Goal: Feedback & Contribution: Submit feedback/report problem

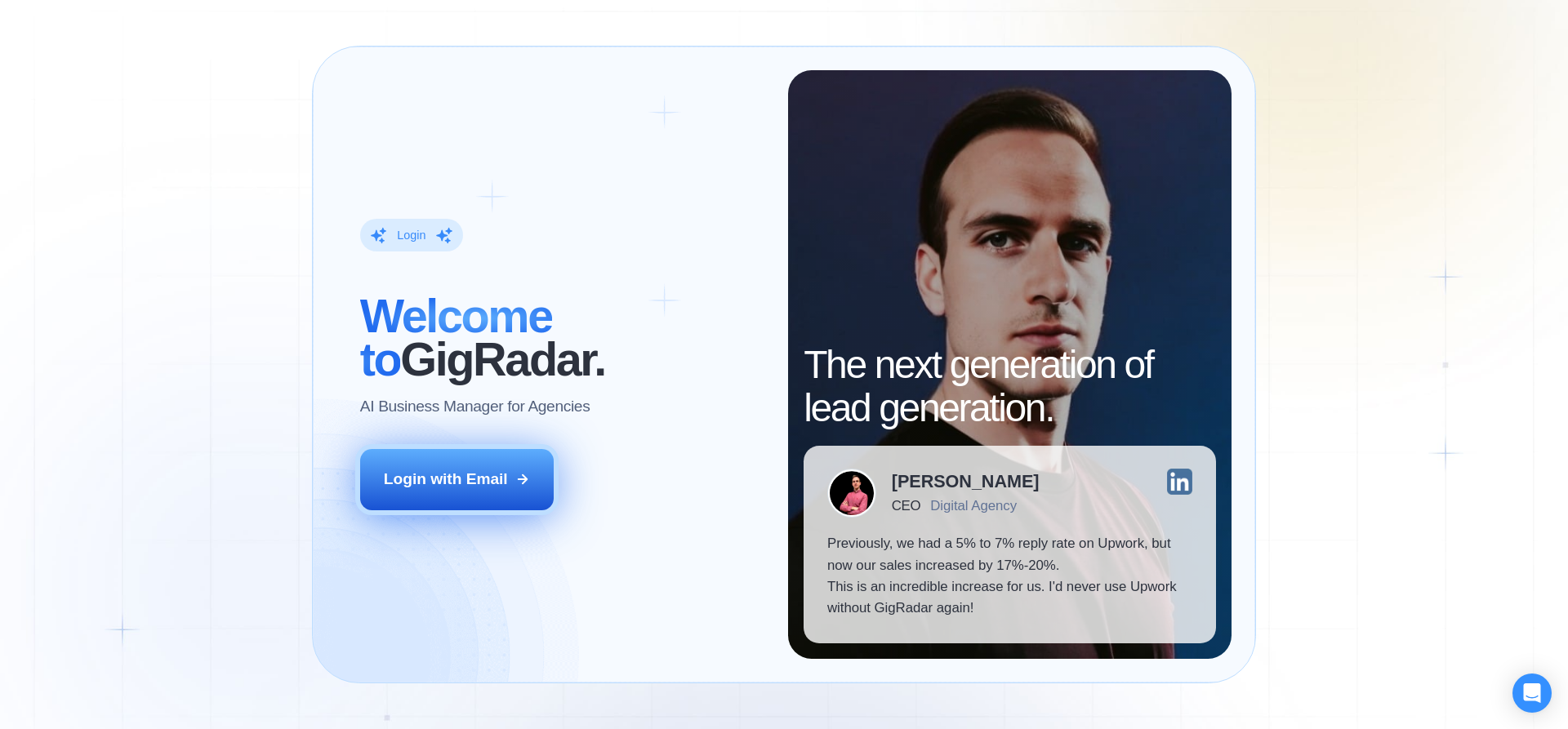
drag, startPoint x: 473, startPoint y: 474, endPoint x: 481, endPoint y: 459, distance: 17.0
click at [477, 474] on div "Login with Email" at bounding box center [446, 479] width 124 height 21
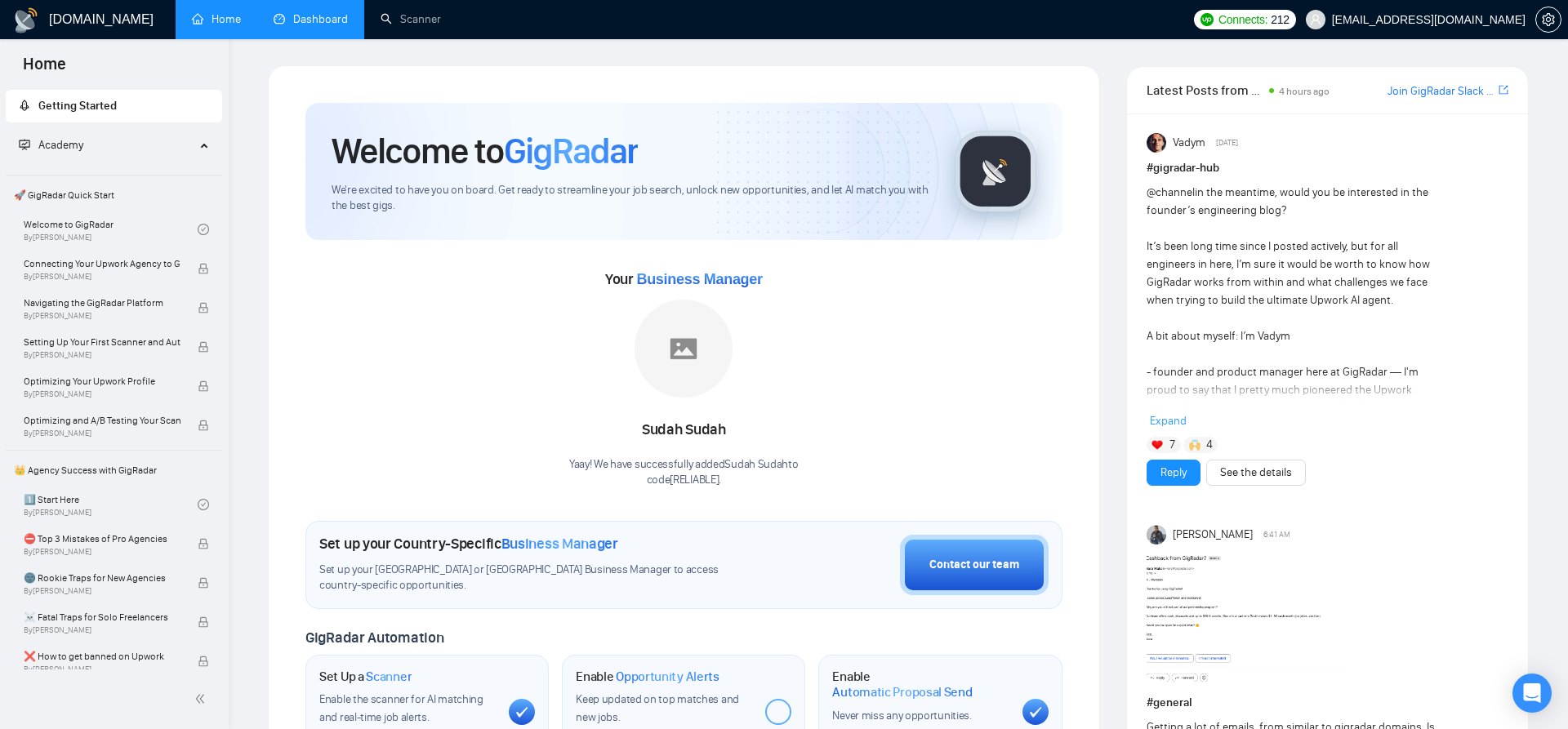
click at [326, 15] on link "Dashboard" at bounding box center [311, 19] width 74 height 14
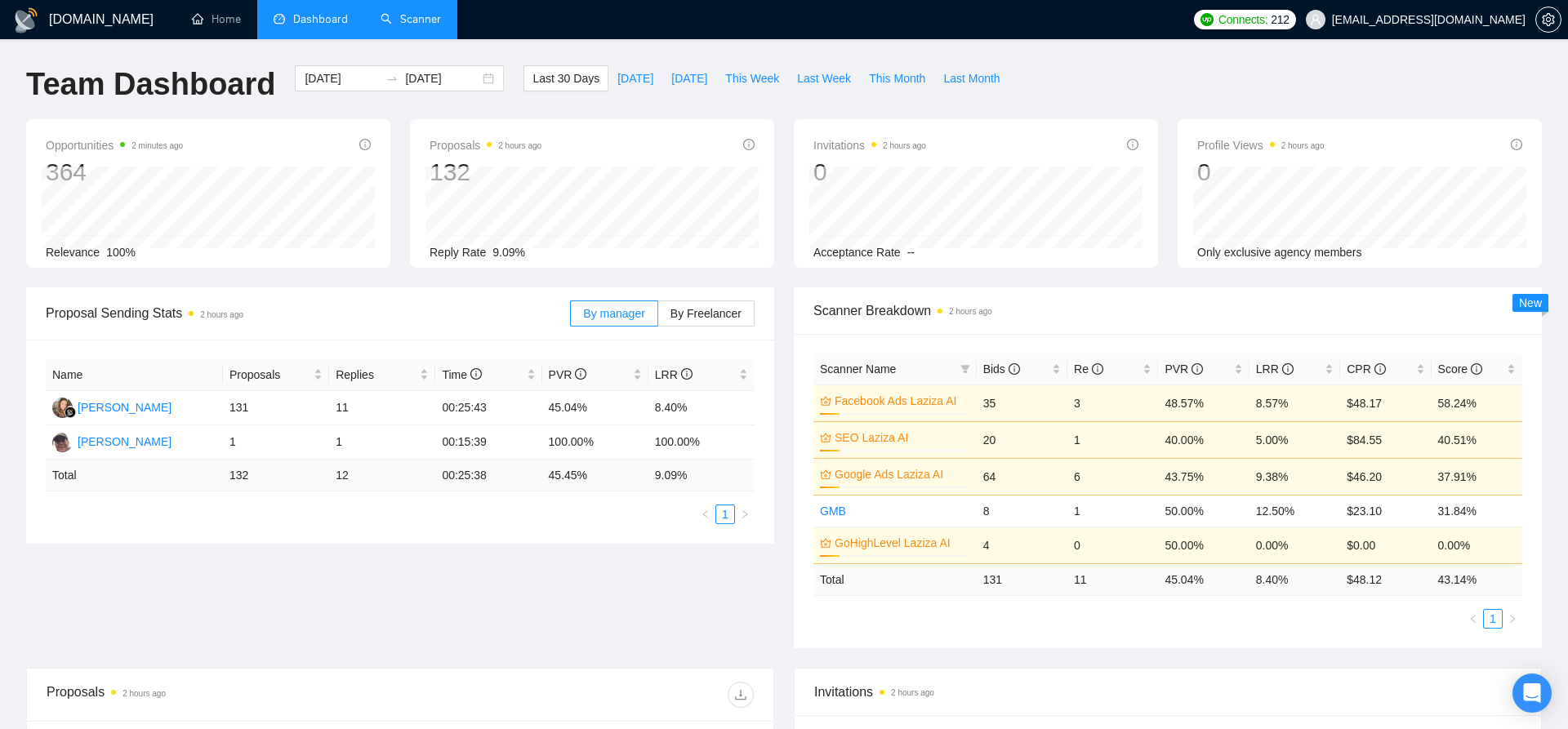
click at [421, 12] on link "Scanner" at bounding box center [410, 19] width 60 height 14
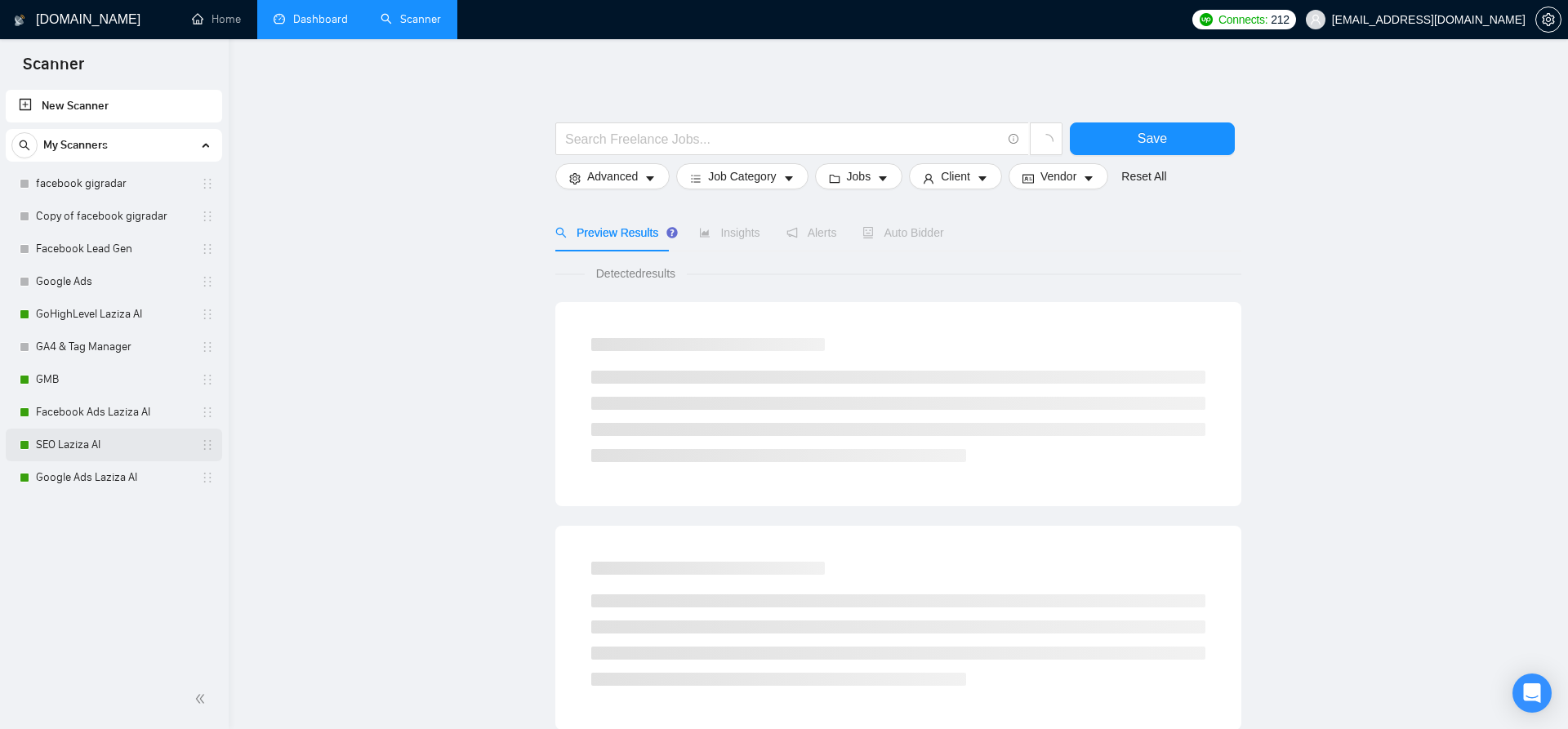
click at [86, 442] on link "SEO Laziza AI" at bounding box center [114, 445] width 155 height 33
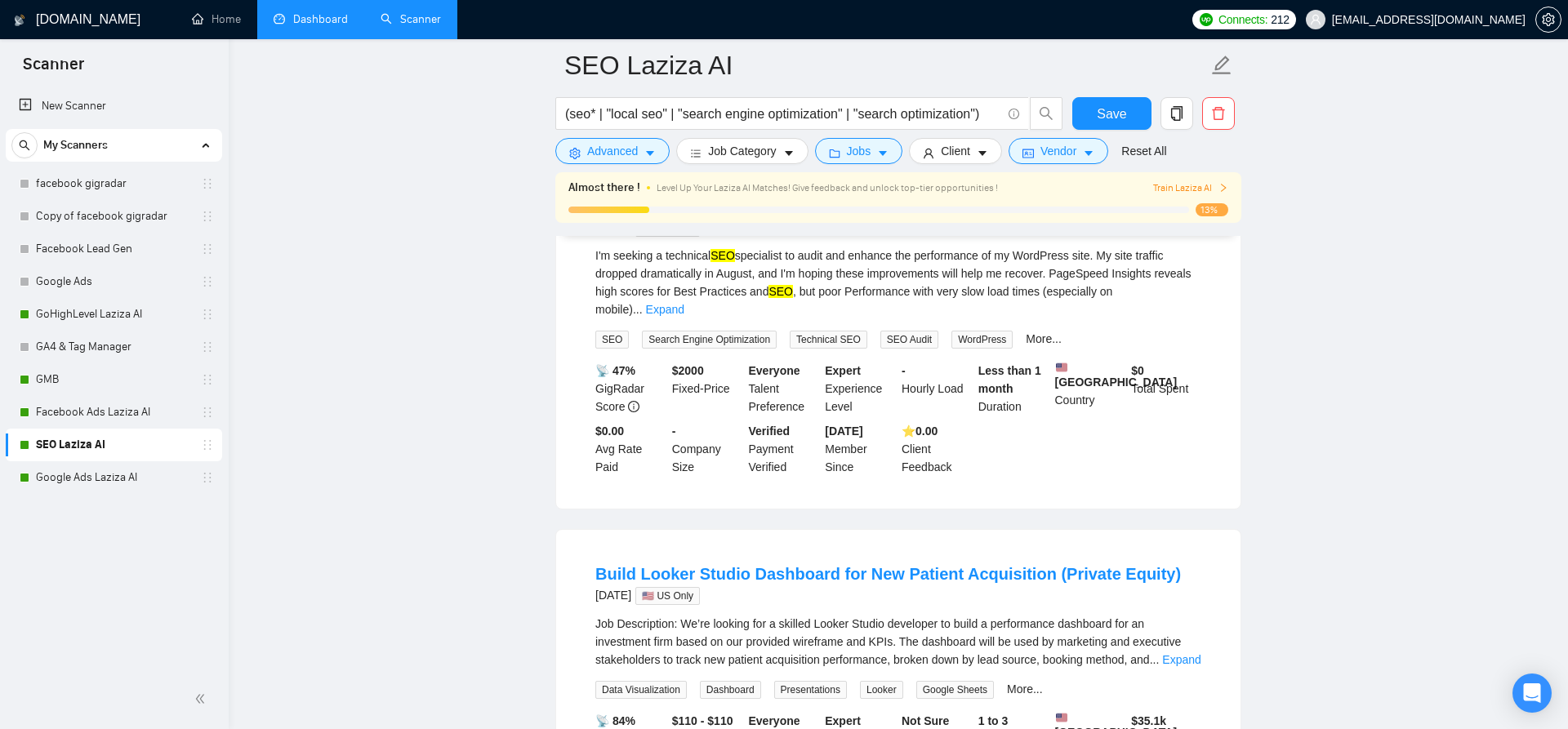
scroll to position [2914, 0]
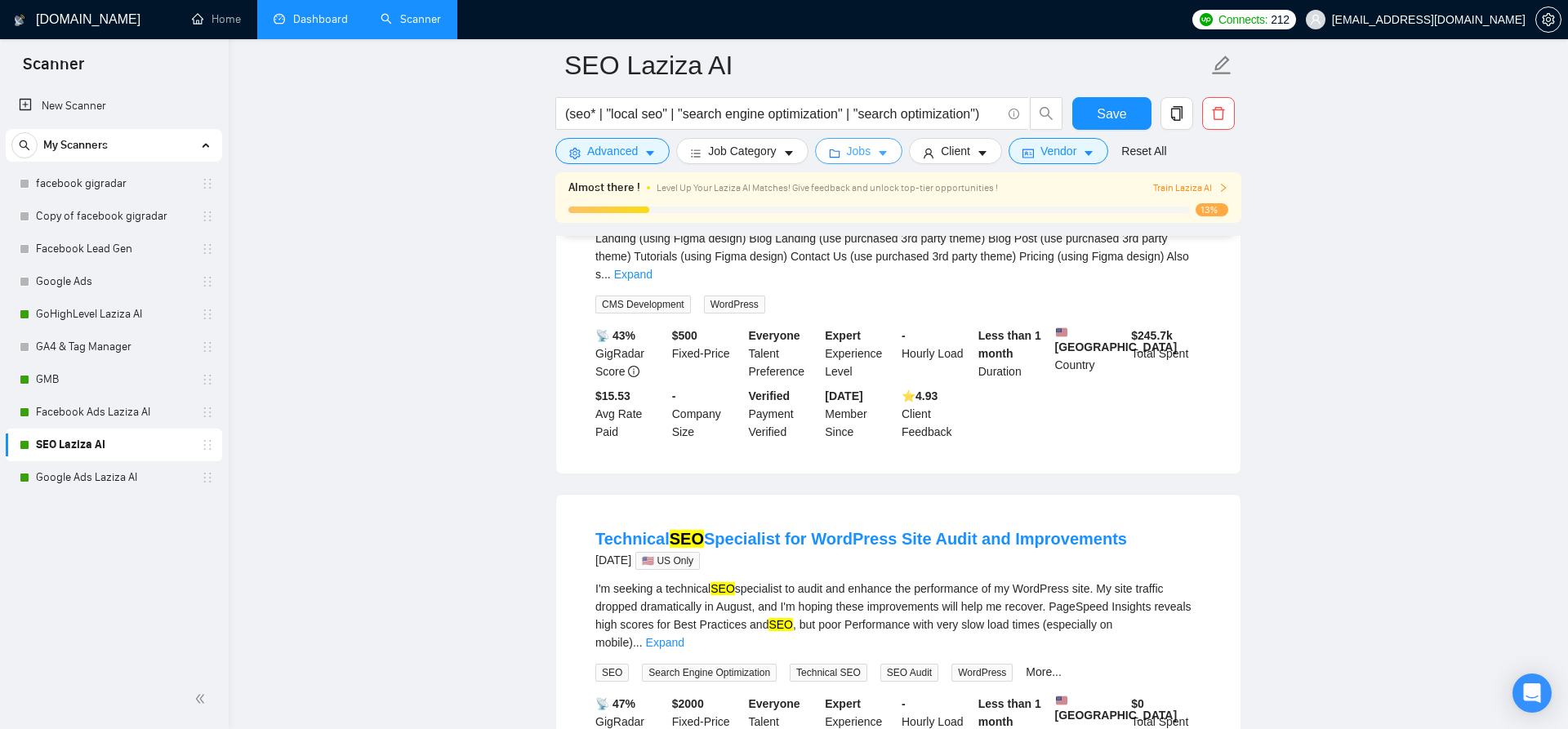
click at [849, 153] on span "Jobs" at bounding box center [859, 151] width 25 height 18
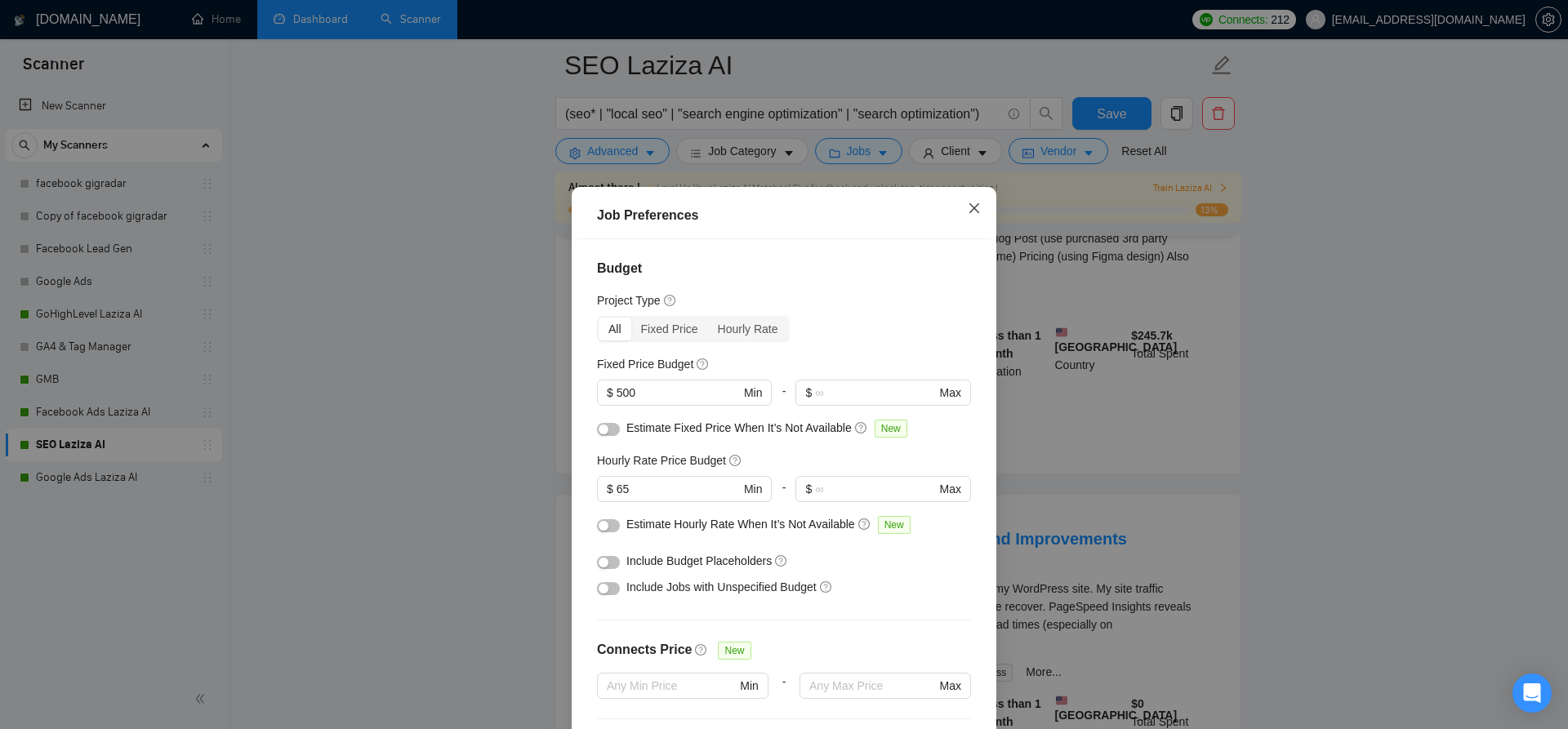
click at [973, 208] on icon "close" at bounding box center [974, 208] width 10 height 10
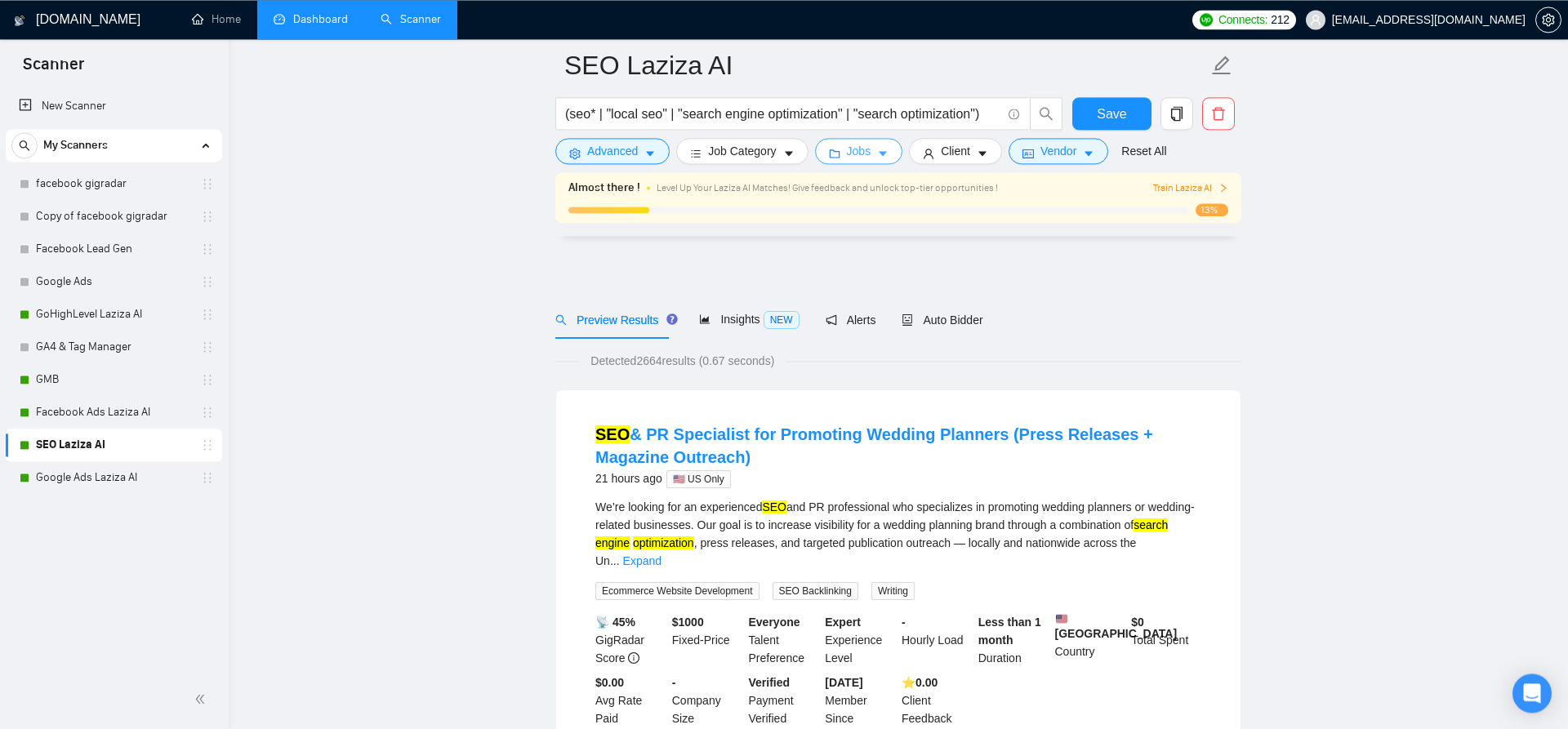
scroll to position [0, 0]
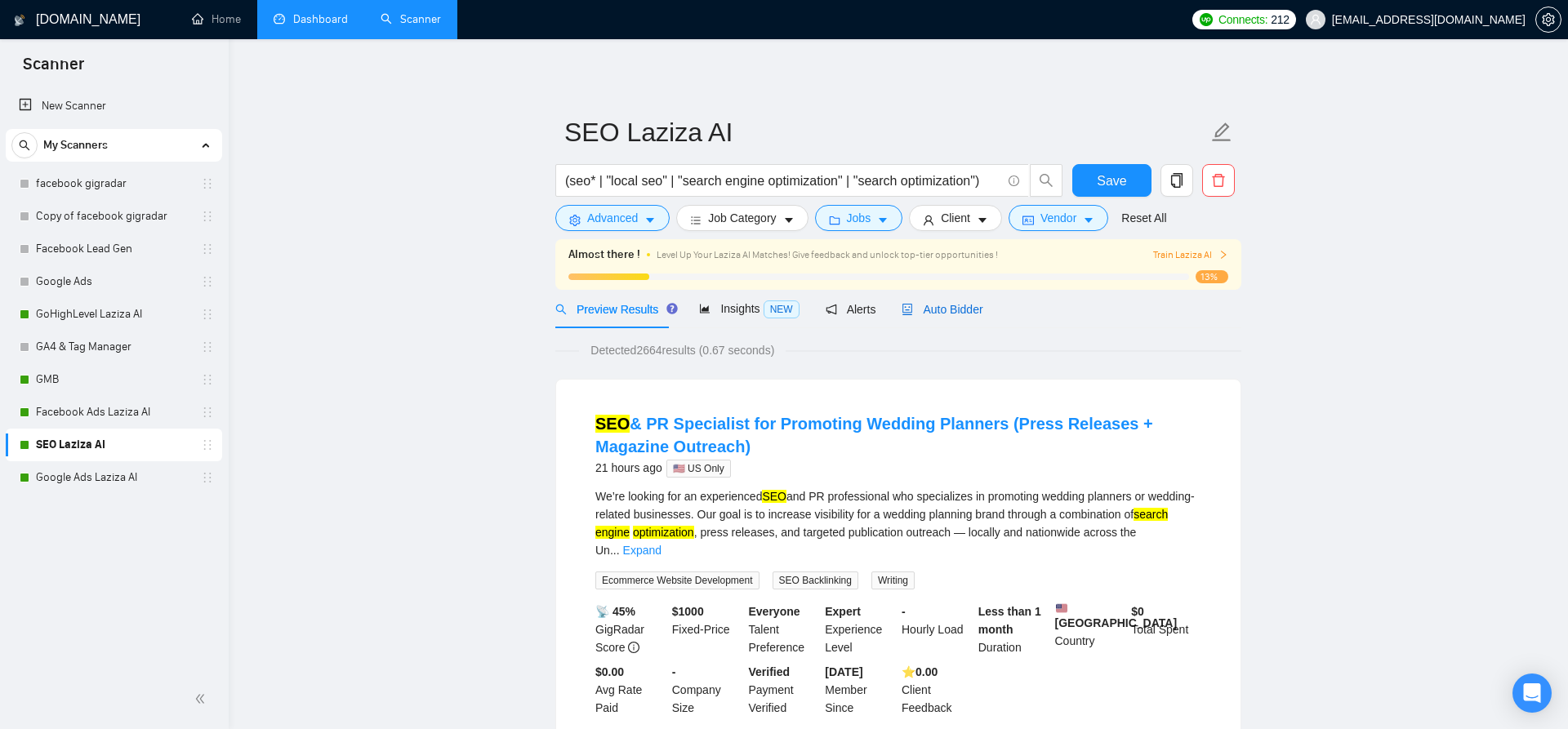
click at [930, 310] on span "Auto Bidder" at bounding box center [942, 310] width 81 height 13
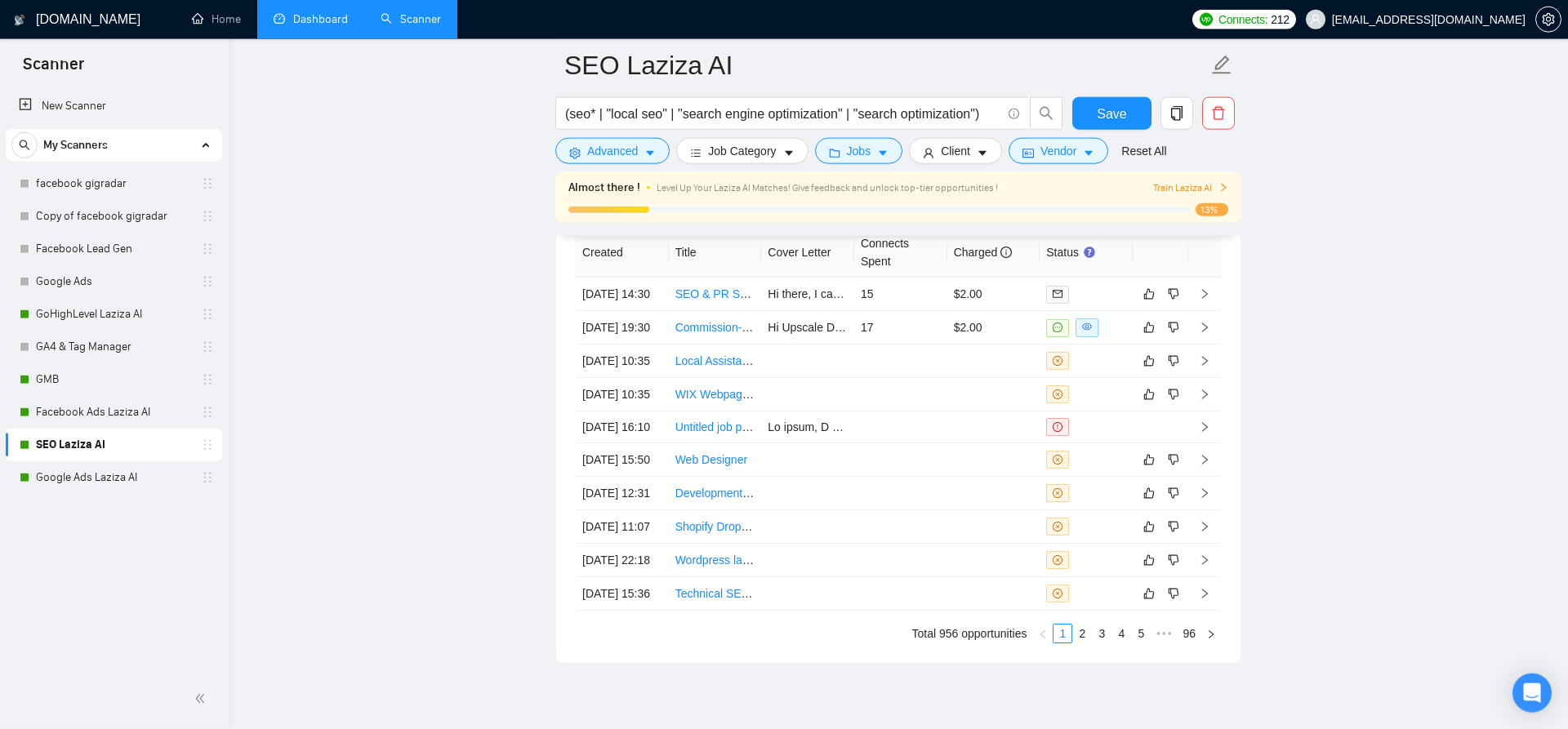
scroll to position [4497, 0]
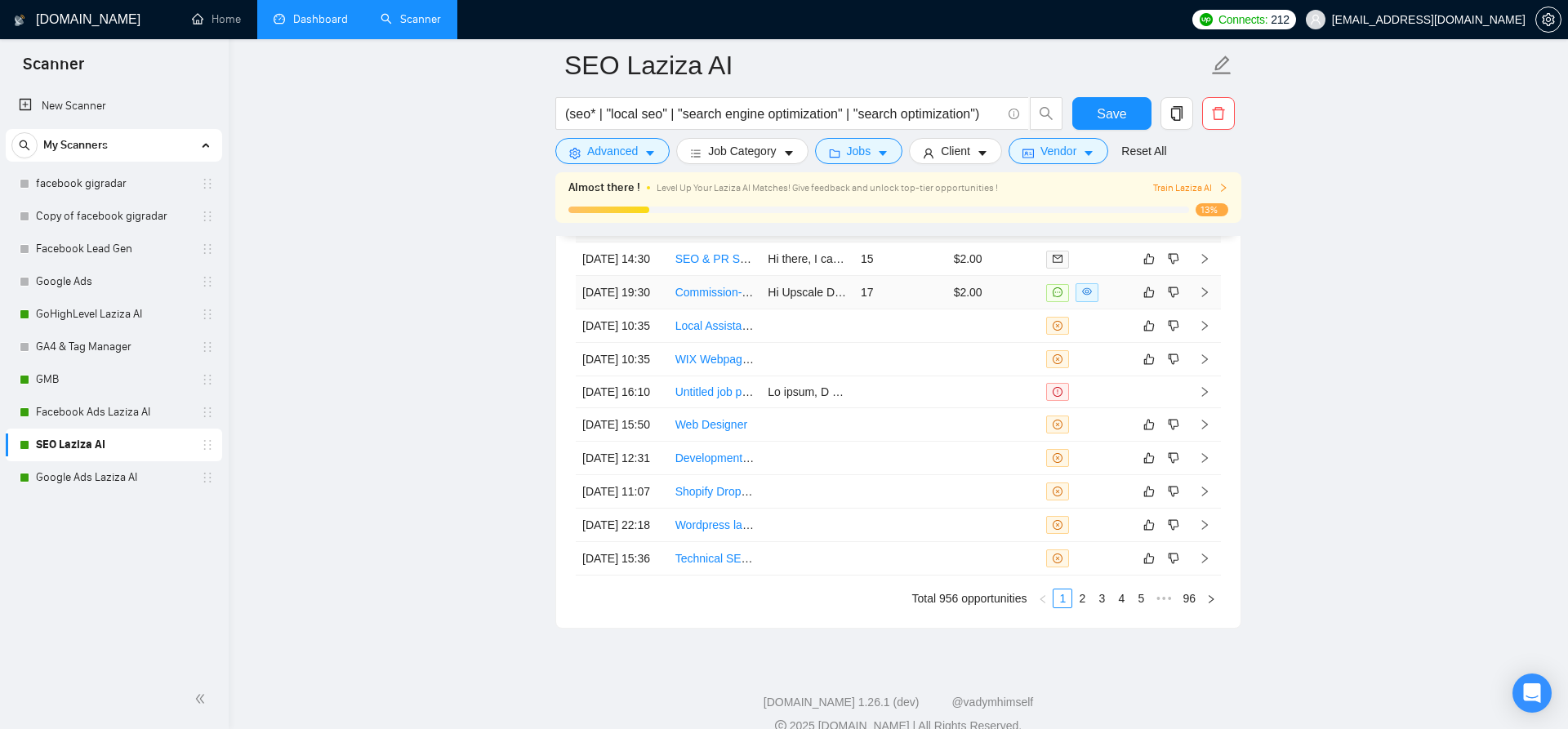
click at [618, 306] on td "04 Oct, 2025 19:30" at bounding box center [622, 292] width 93 height 34
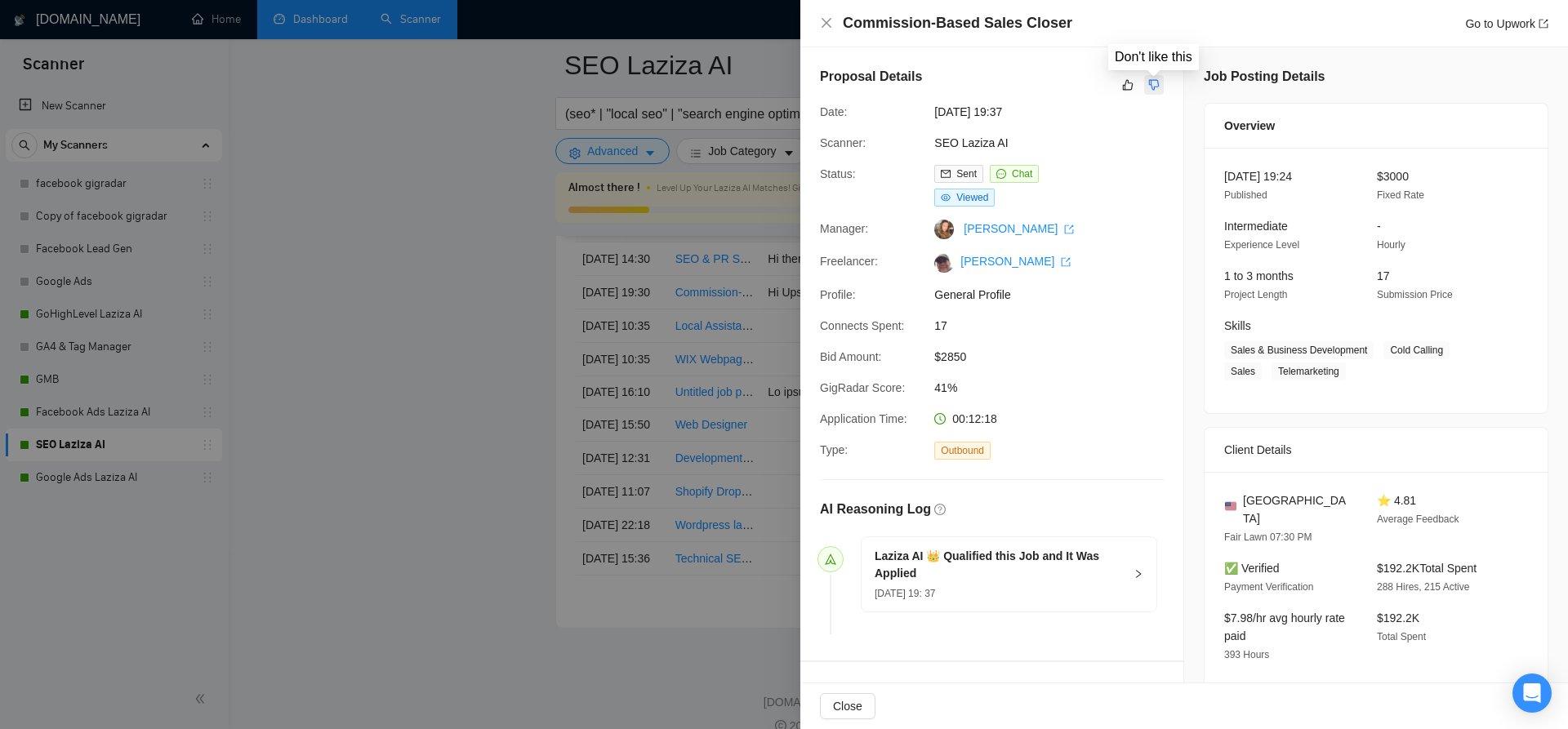
click at [1154, 83] on icon "dislike" at bounding box center [1154, 85] width 12 height 13
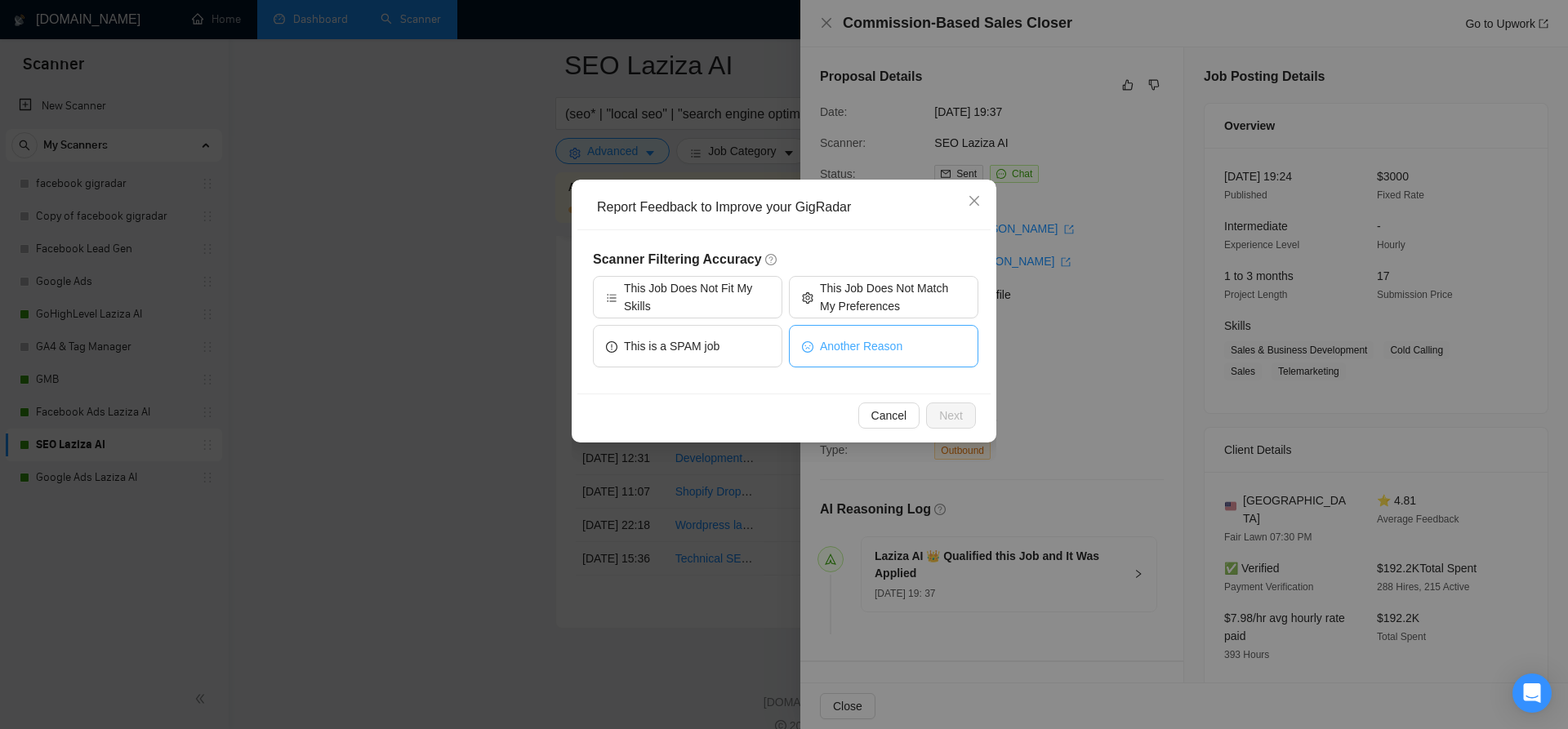
click at [866, 348] on span "Another Reason" at bounding box center [861, 346] width 82 height 18
click at [953, 413] on span "Next" at bounding box center [951, 416] width 24 height 18
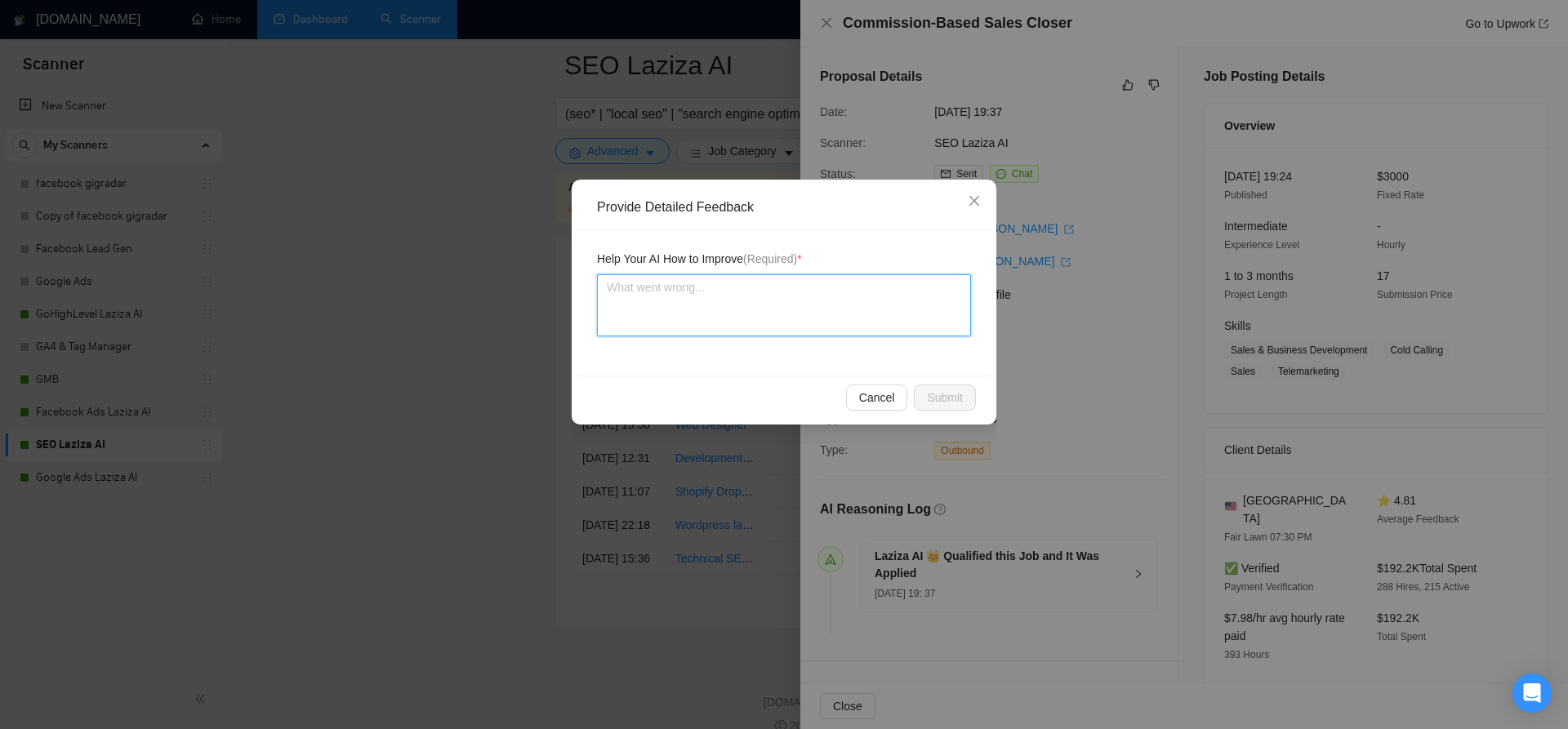
click at [723, 297] on textarea at bounding box center [784, 305] width 374 height 62
type textarea "D"
type textarea "Do"
type textarea "Do n"
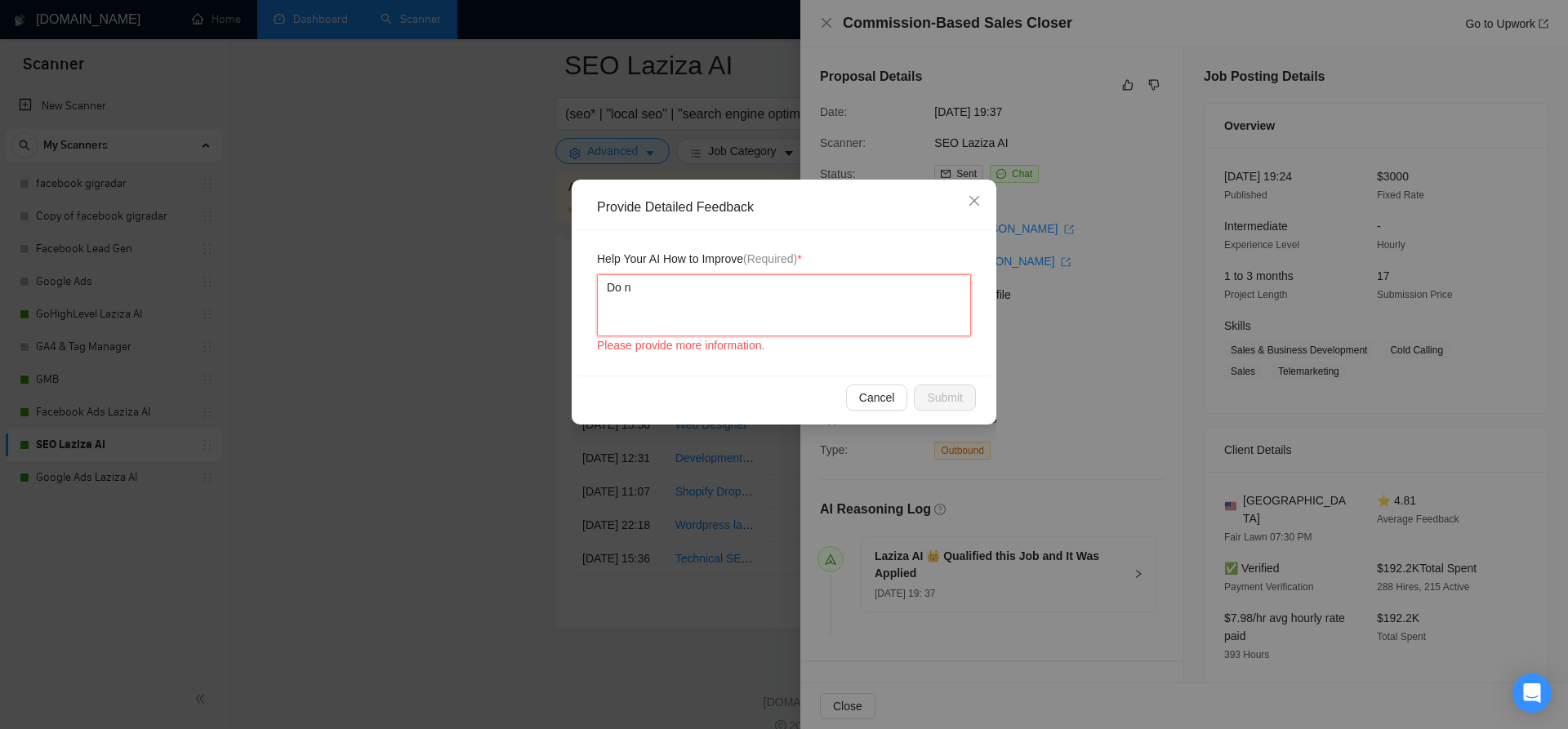
type textarea "Do no"
type textarea "Do not"
type textarea "Do not b"
type textarea "Do not bi"
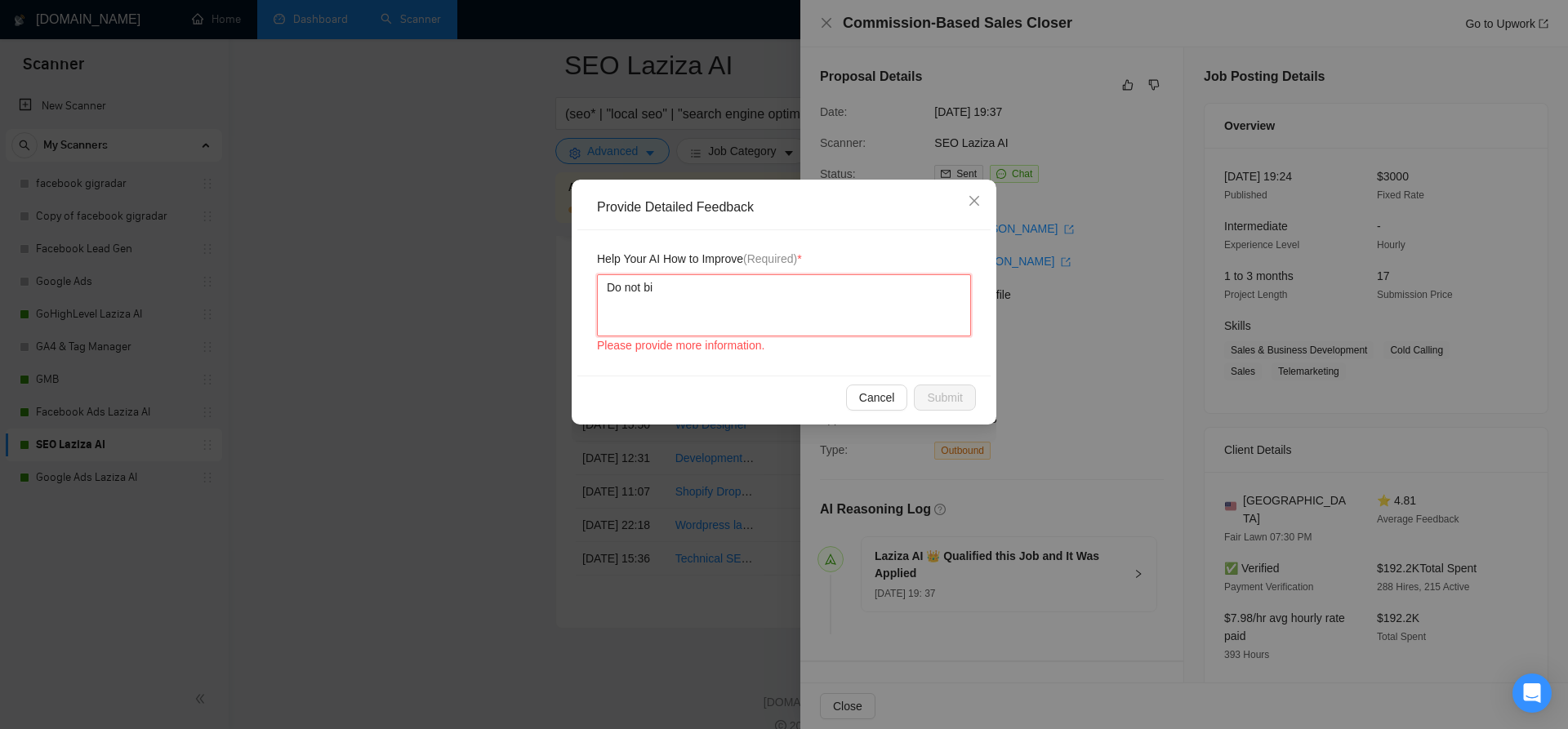
type textarea "Do not bid"
type textarea "Do not bid o"
type textarea "Do not bid on"
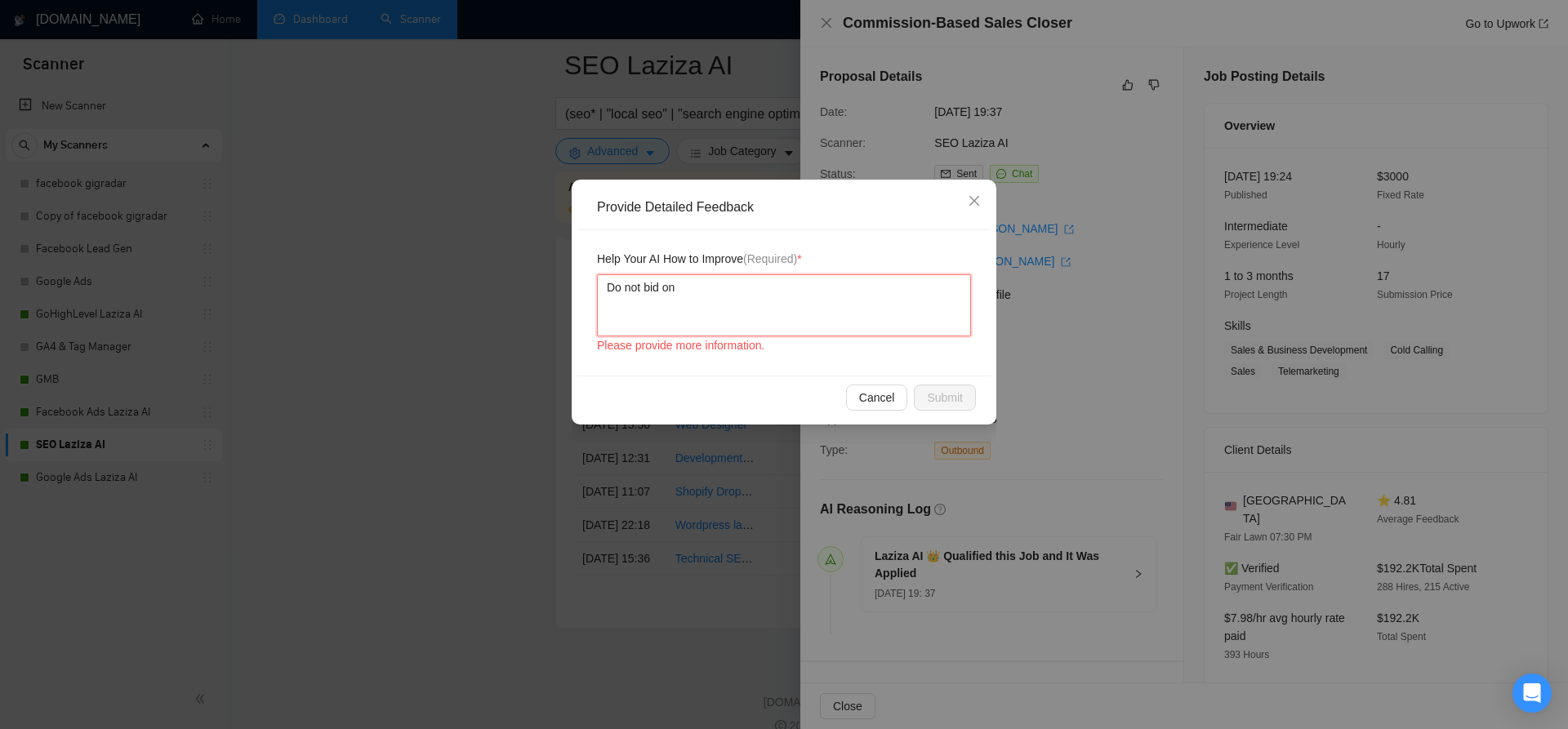
type textarea "Do not bid on s"
type textarea "Do not bid on sa"
type textarea "Do not bid on sal"
type textarea "Do not bid on sale"
type textarea "Do not bid on sales"
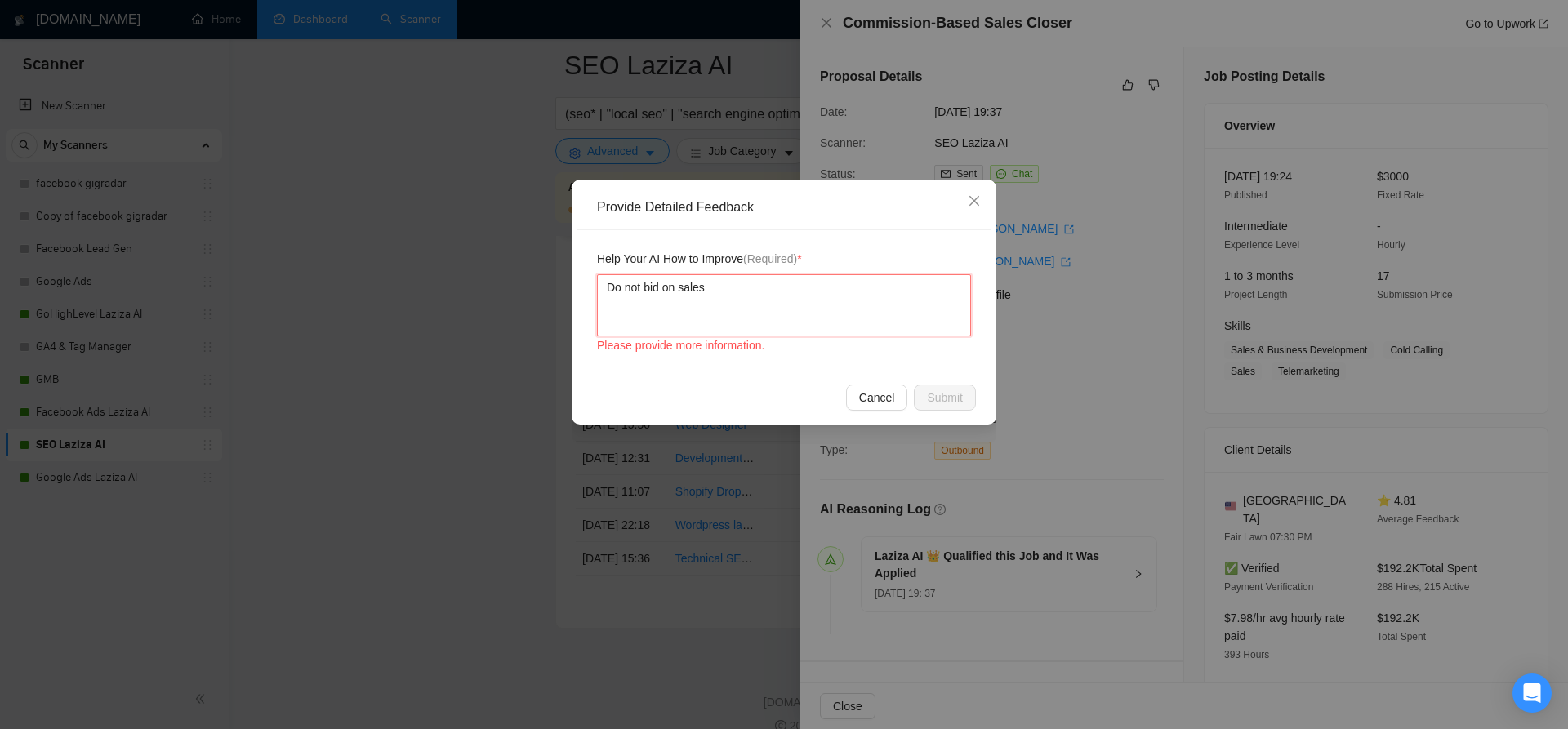
type textarea "Do not bid on sales"
type textarea "Do not bid on sales p"
type textarea "Do not bid on sales po"
type textarea "Do not bid on sales pos"
type textarea "Do not bid on sales posi"
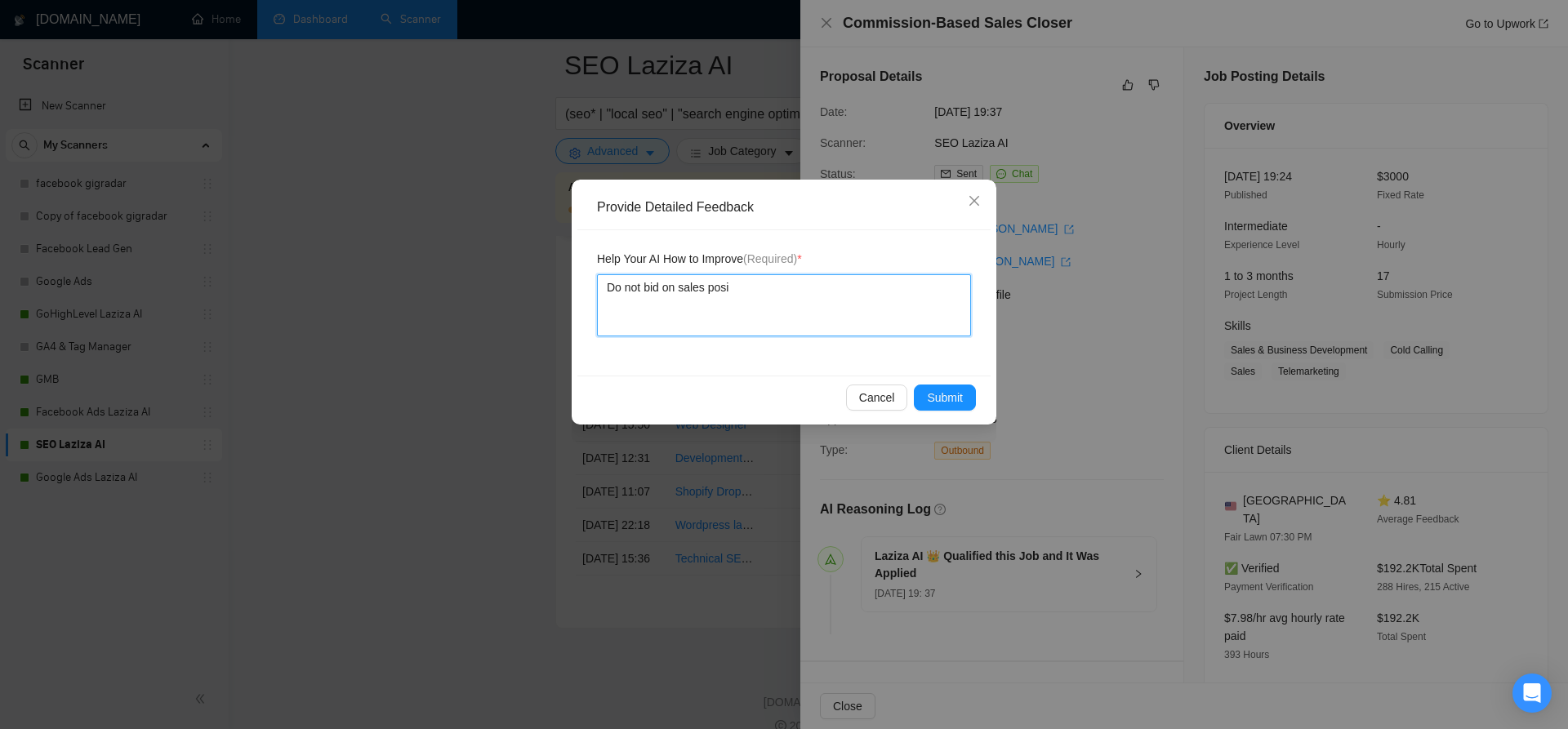
type textarea "Do not bid on sales posit"
type textarea "Do not bid on sales positi"
type textarea "Do not bid on sales positio"
type textarea "Do not bid on sales position"
type textarea "Do not bid on sales positions"
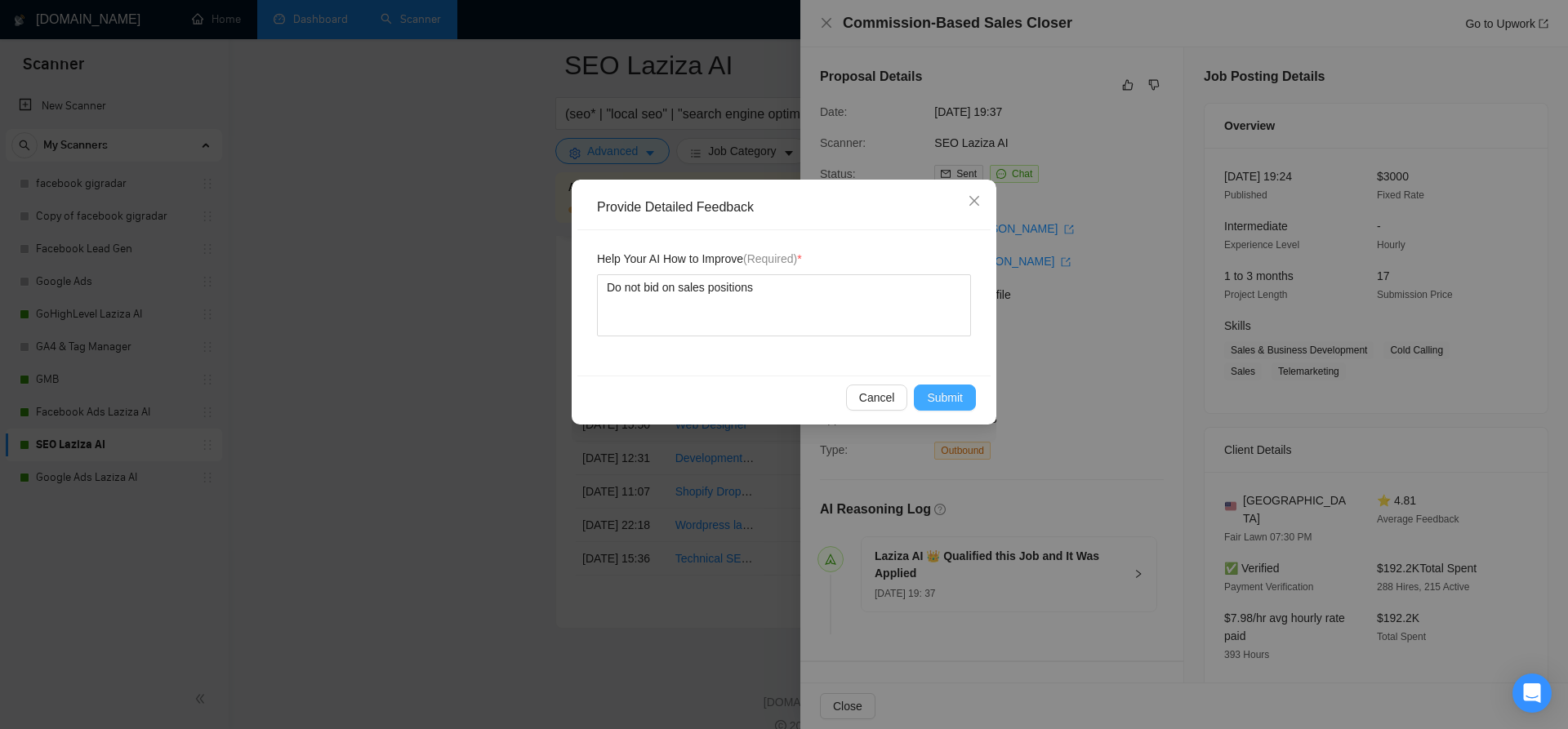
click at [954, 400] on span "Submit" at bounding box center [945, 398] width 36 height 18
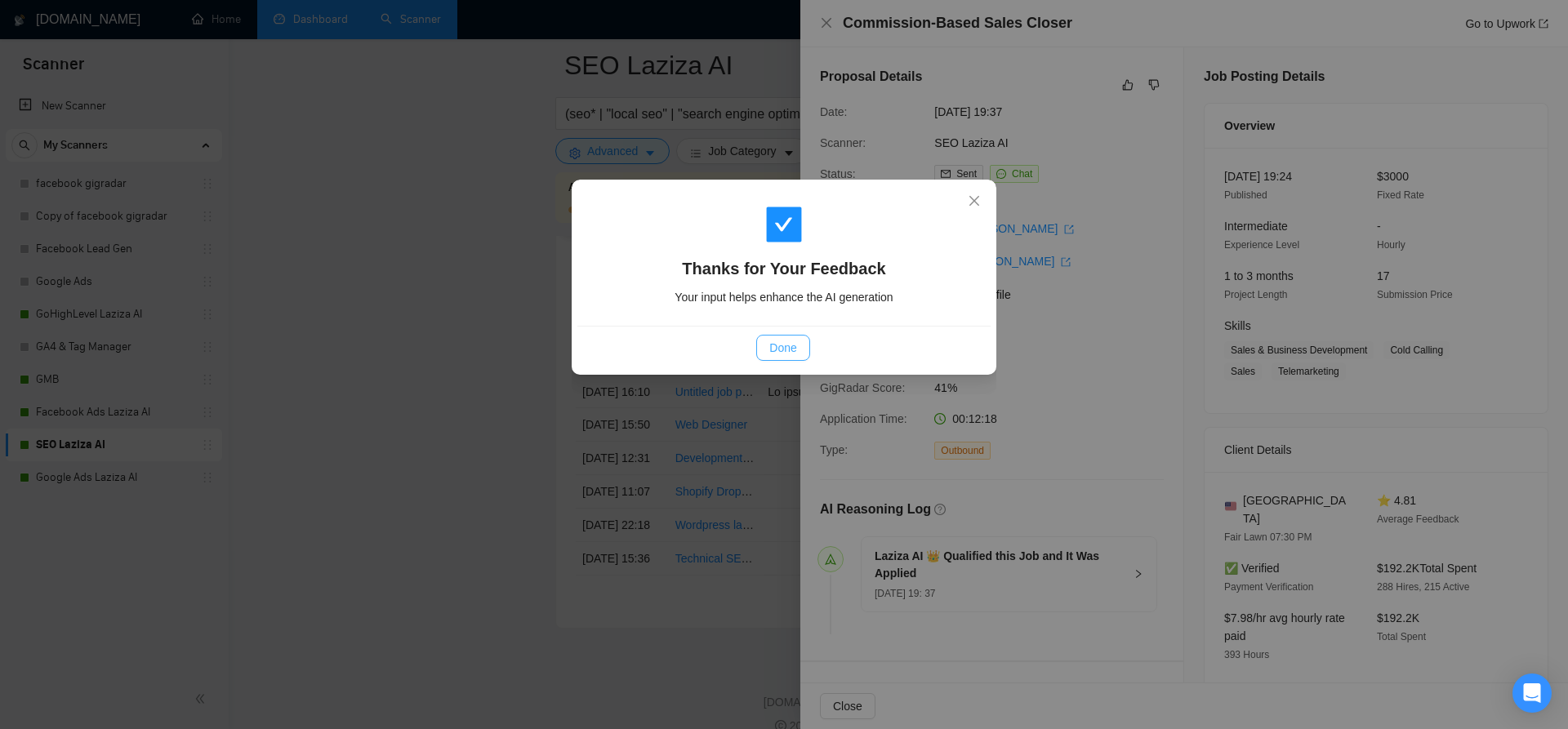
click at [770, 341] on button "Done" at bounding box center [783, 348] width 53 height 26
